Goal: Navigation & Orientation: Find specific page/section

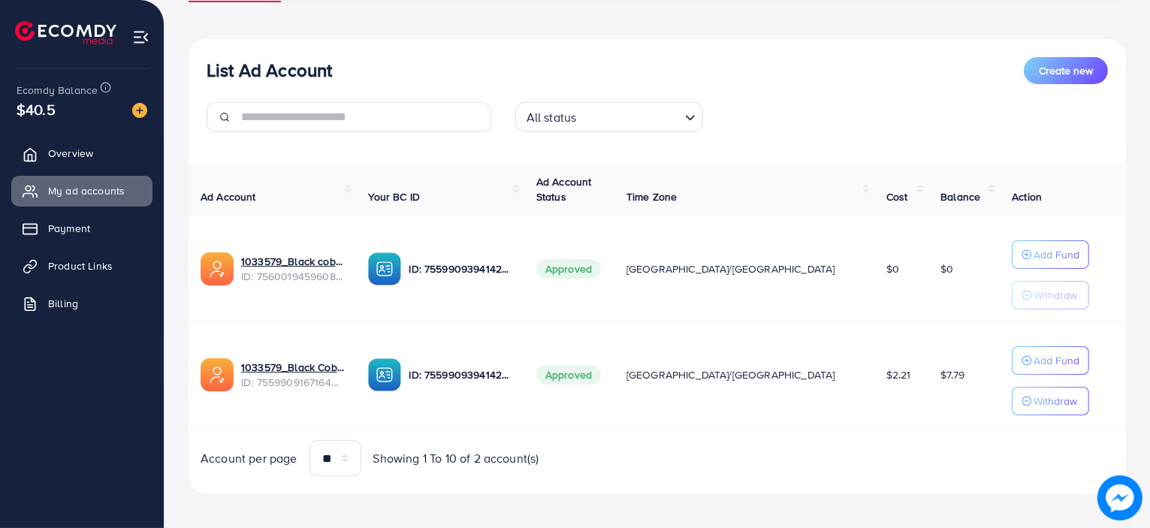
scroll to position [147, 0]
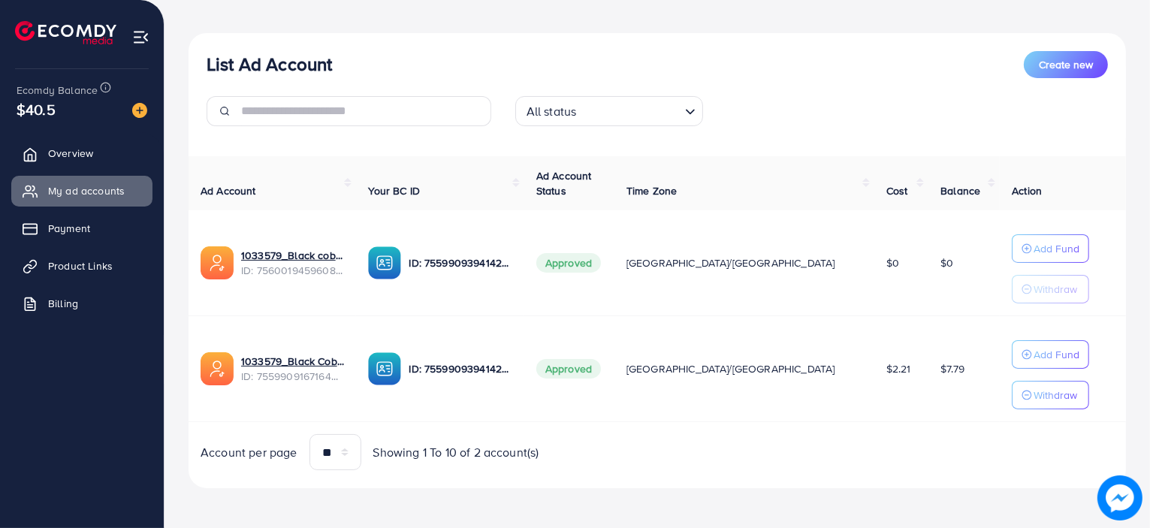
click at [710, 55] on div "List Ad Account Create new" at bounding box center [658, 64] width 902 height 27
click at [76, 210] on ul "Overview My ad accounts Payment Product Links Billing" at bounding box center [82, 233] width 164 height 202
click at [76, 214] on link "Payment" at bounding box center [81, 228] width 141 height 30
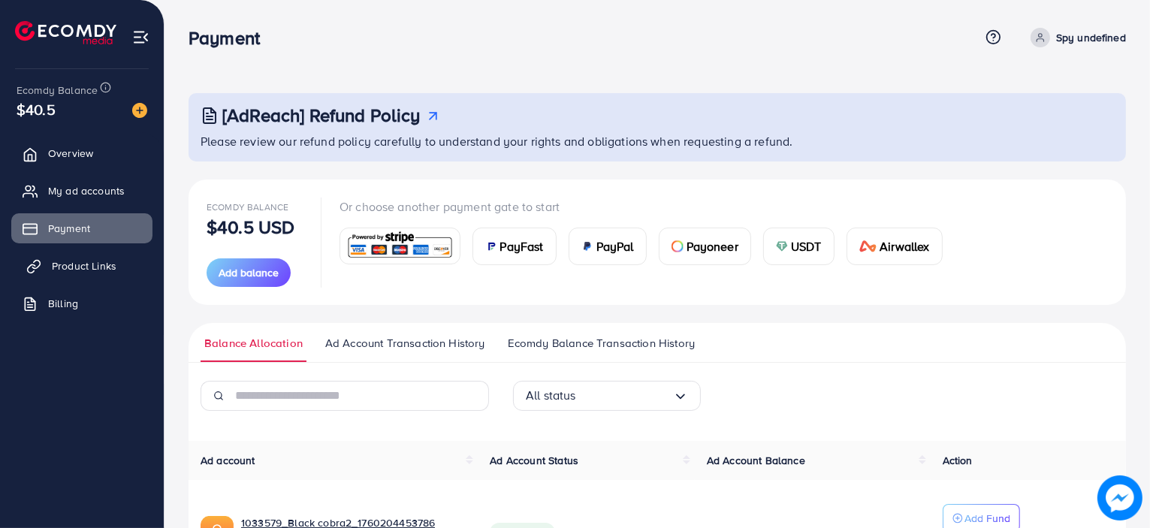
click at [74, 260] on span "Product Links" at bounding box center [84, 265] width 65 height 15
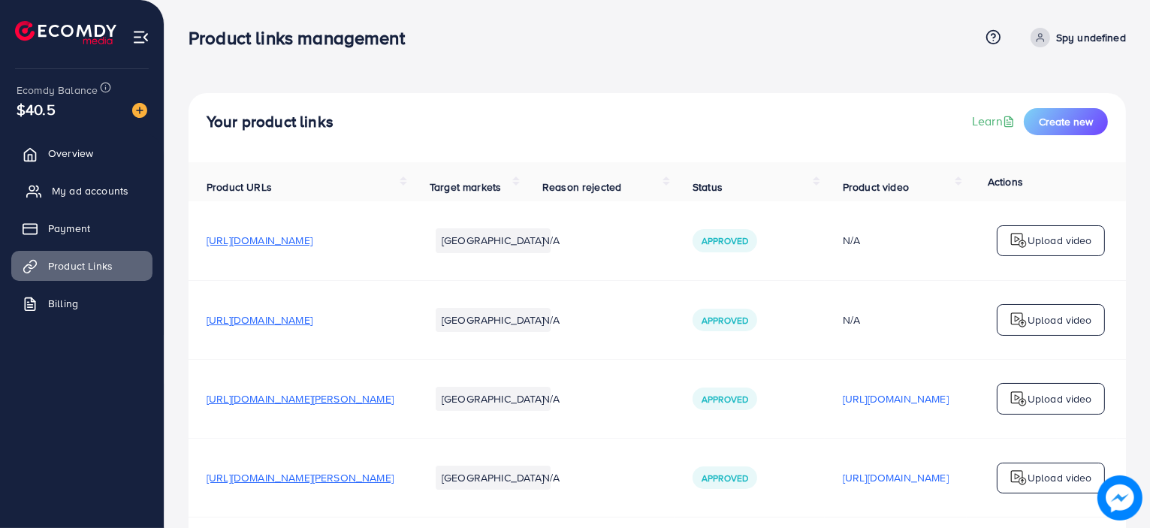
click at [78, 197] on span "My ad accounts" at bounding box center [90, 190] width 77 height 15
